Goal: Task Accomplishment & Management: Manage account settings

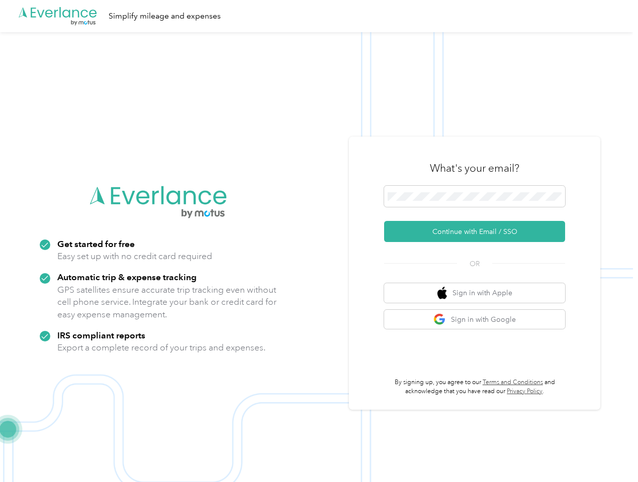
click at [319, 241] on img at bounding box center [316, 273] width 633 height 482
click at [319, 16] on div ".cls-1 { fill: #00adee; } .cls-2 { fill: #fff; } .cls-3 { fill: #707372; } .cls…" at bounding box center [316, 16] width 633 height 32
click at [478, 232] on button "Continue with Email / SSO" at bounding box center [474, 231] width 181 height 21
